Goal: Information Seeking & Learning: Learn about a topic

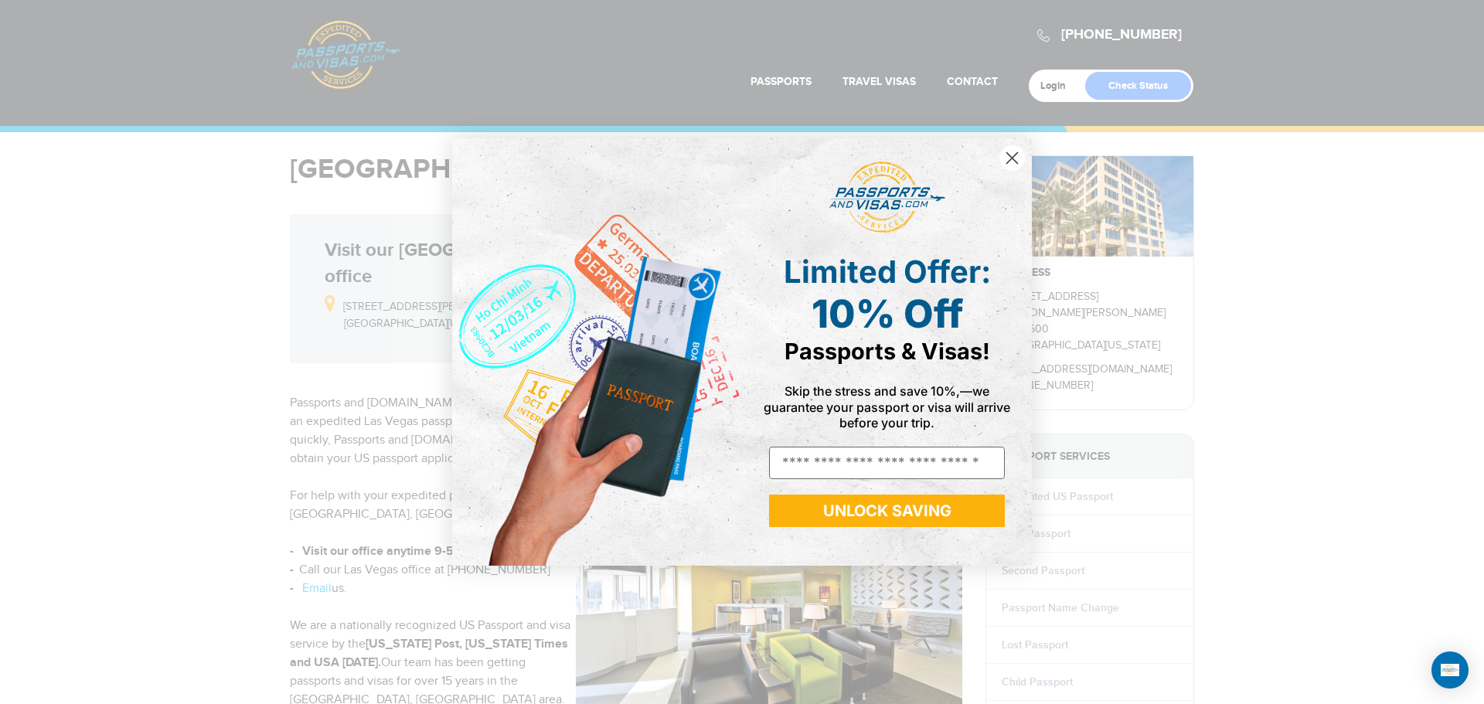
click at [1018, 159] on circle "Close dialog" at bounding box center [1012, 158] width 26 height 26
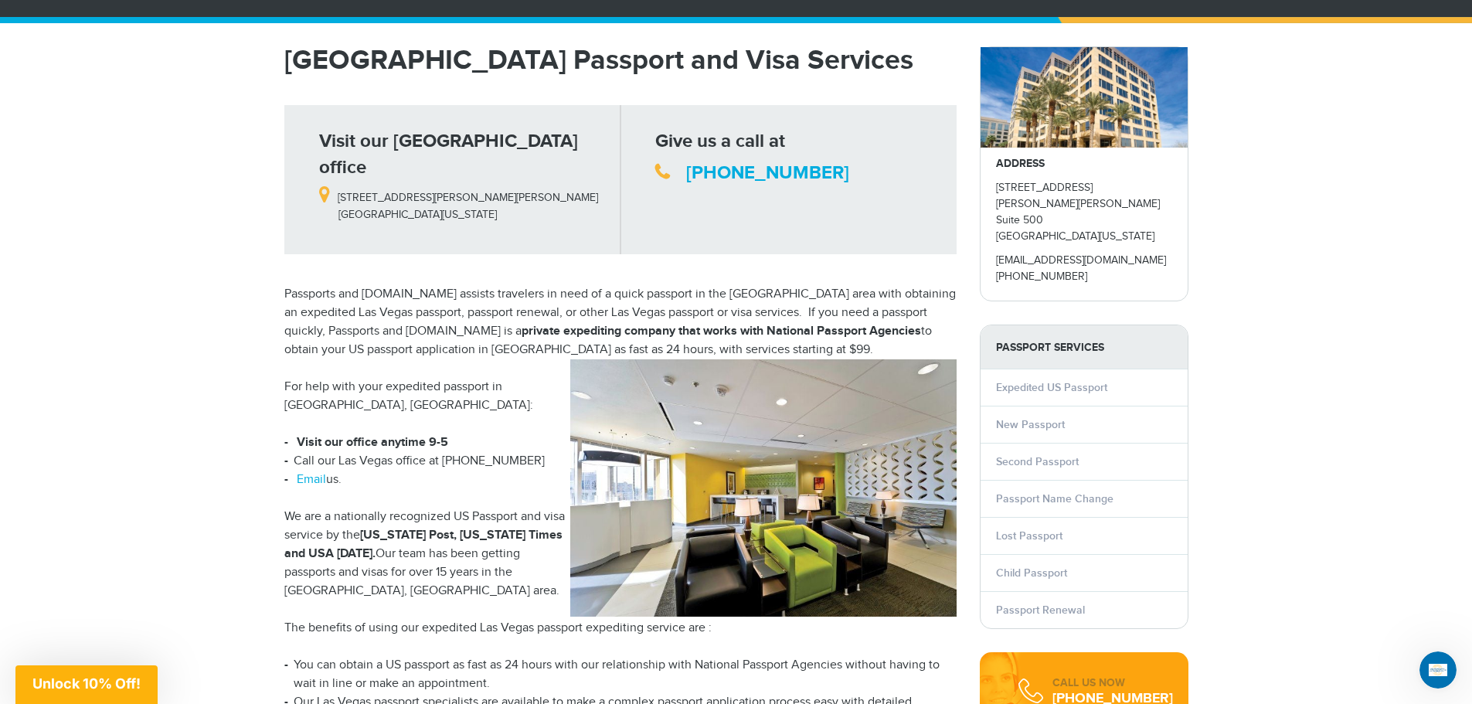
scroll to position [77, 0]
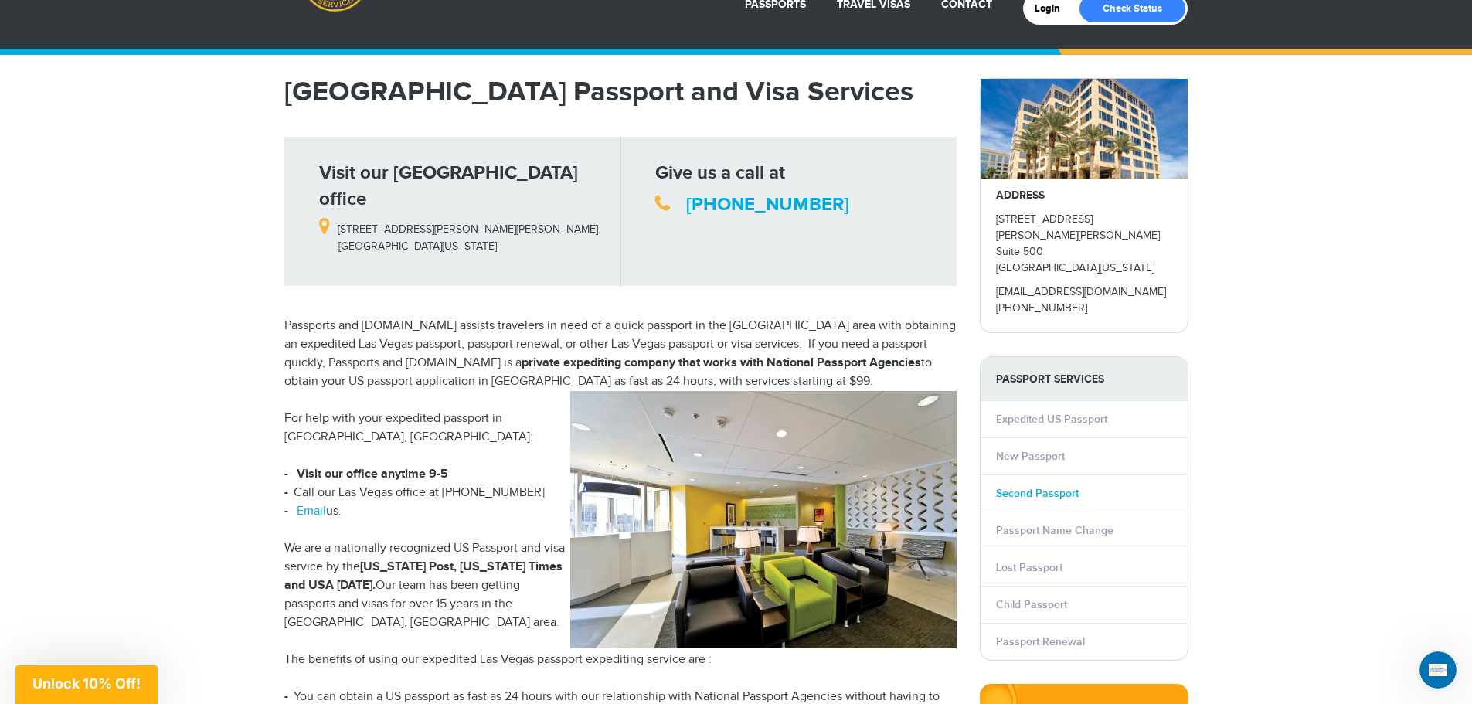
click at [1024, 487] on link "Second Passport" at bounding box center [1037, 493] width 83 height 13
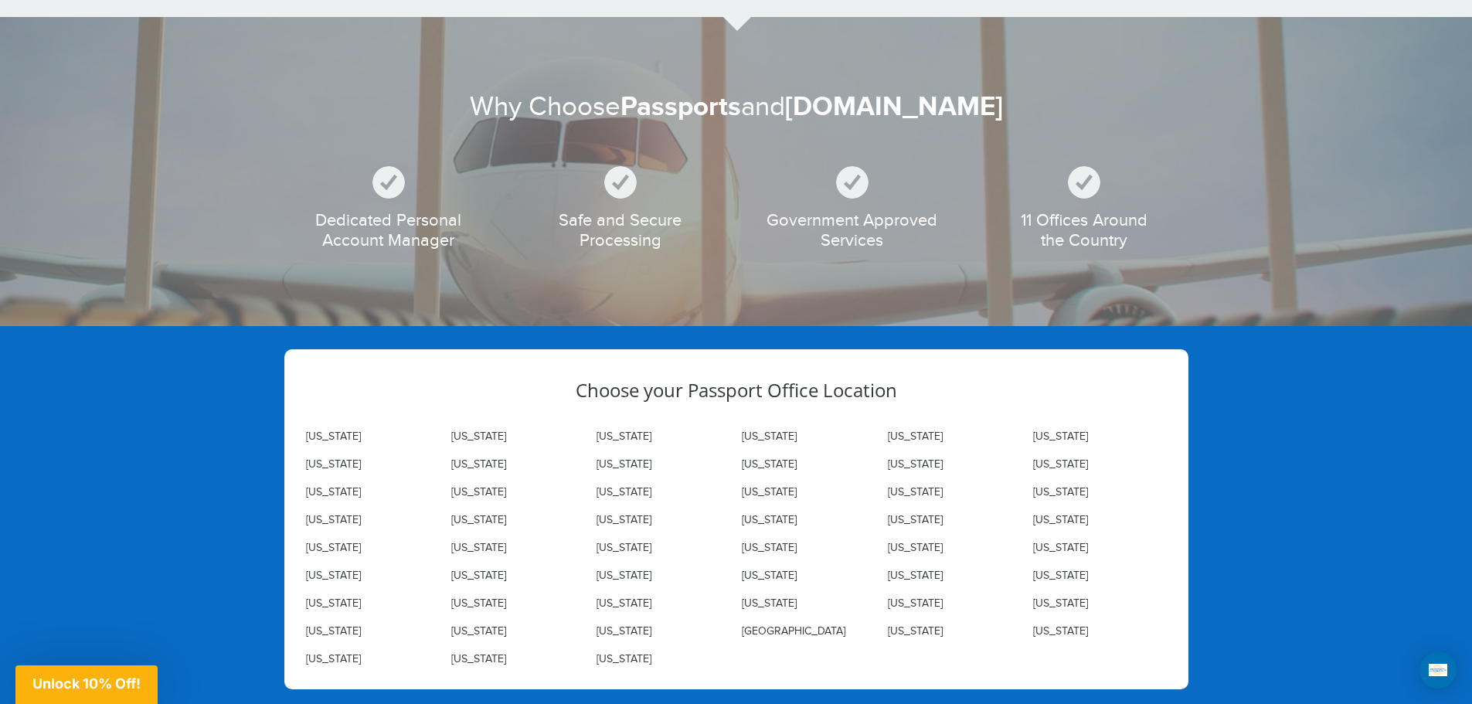
scroll to position [2086, 0]
